Goal: Task Accomplishment & Management: Use online tool/utility

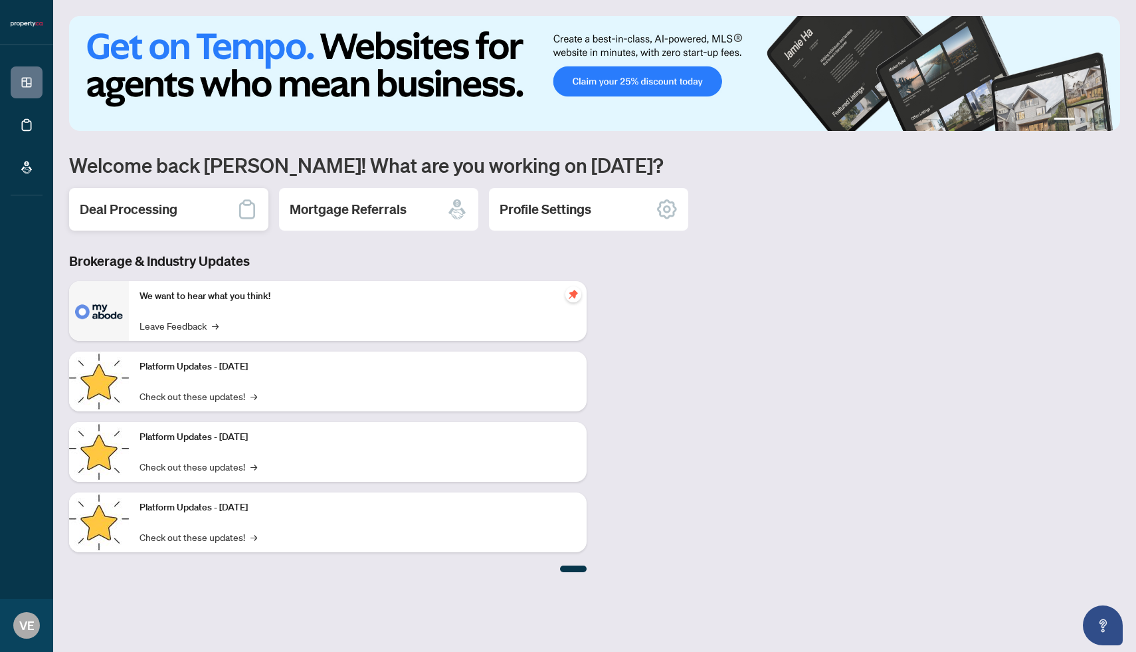
click at [190, 211] on div "Deal Processing" at bounding box center [168, 209] width 199 height 43
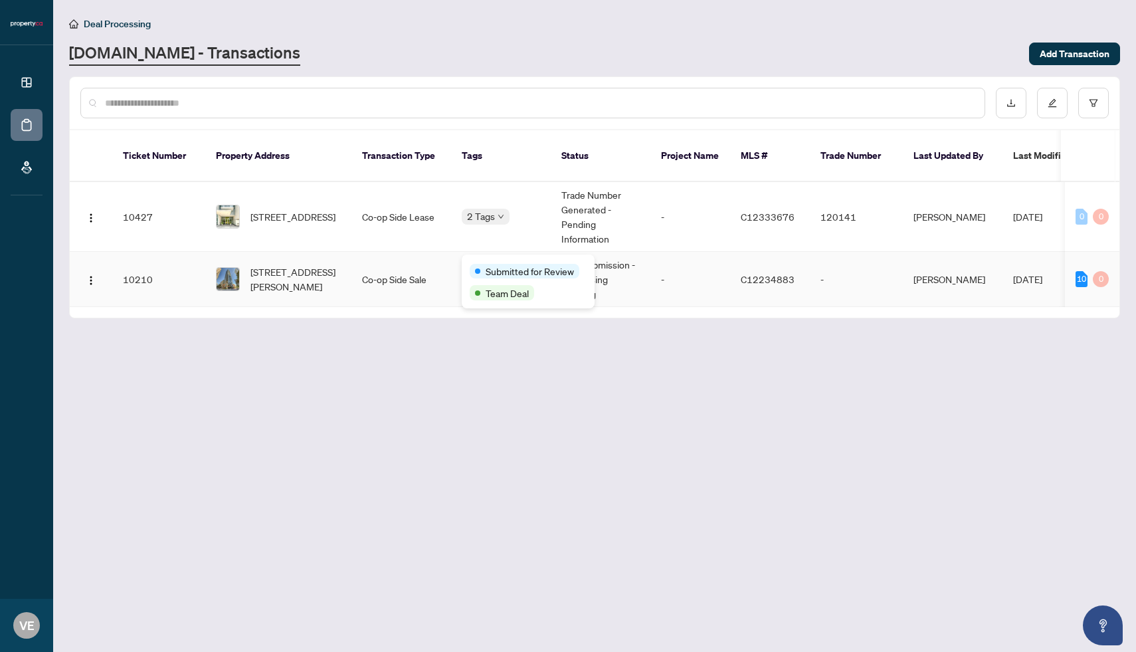
click at [502, 261] on div "Submitted for Review Team Deal" at bounding box center [528, 282] width 133 height 54
click at [499, 265] on span "Submitted for Review" at bounding box center [530, 271] width 88 height 15
click at [489, 361] on main "Deal Processing [DOMAIN_NAME] - Transactions Add Transaction Ticket Number Prop…" at bounding box center [594, 326] width 1083 height 652
click at [0, 0] on span "Approved" at bounding box center [0, 0] width 0 height 0
click at [503, 266] on span "Submitted for Review" at bounding box center [530, 271] width 88 height 15
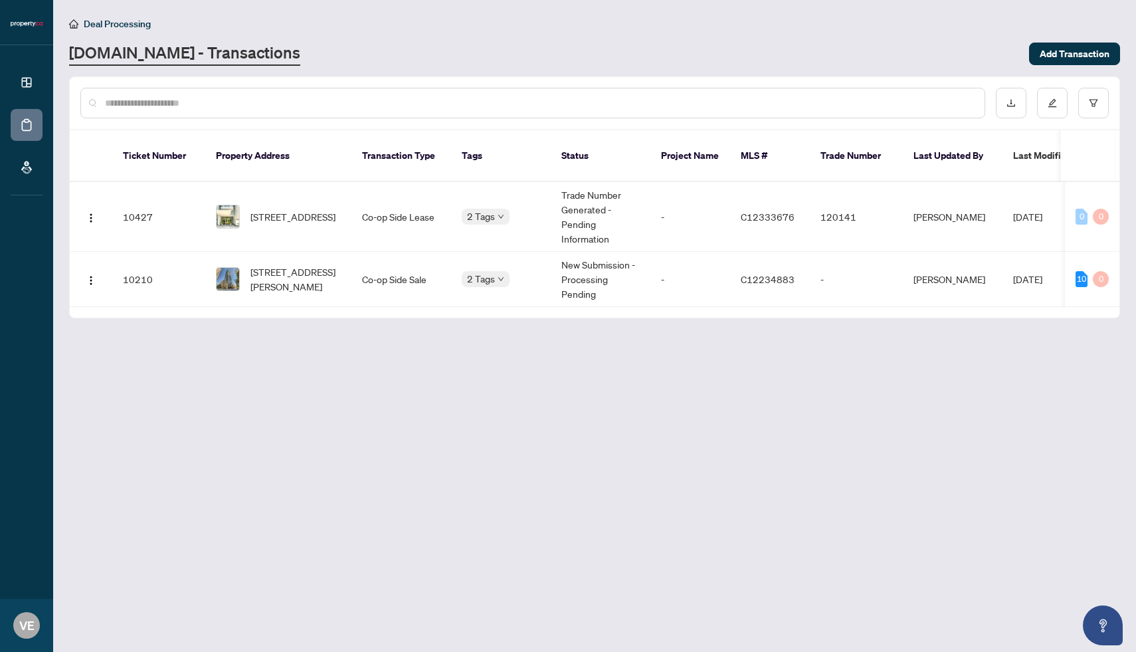
click at [534, 354] on main "Deal Processing [DOMAIN_NAME] - Transactions Add Transaction Ticket Number Prop…" at bounding box center [594, 326] width 1083 height 652
click at [965, 381] on main "Deal Processing [DOMAIN_NAME] - Transactions Add Transaction Ticket Number Prop…" at bounding box center [594, 326] width 1083 height 652
